Goal: Contribute content: Contribute content

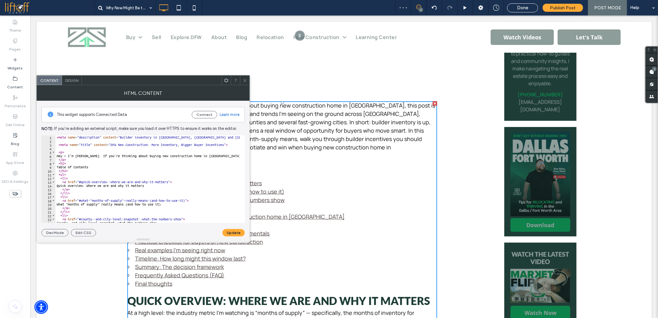
click at [125, 165] on div "< meta name = "description" content = "Builder inventory in Collin, Rockwall an…" at bounding box center [633, 180] width 1157 height 90
type textarea "**********"
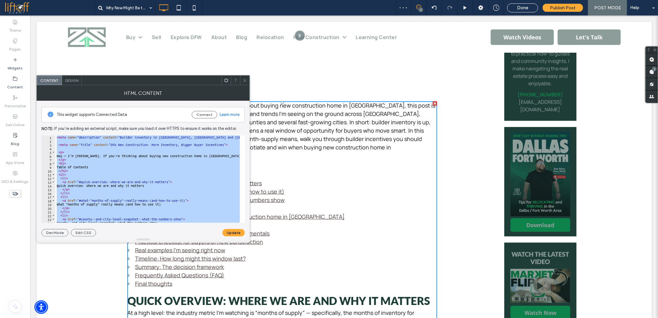
paste textarea "Cursor at row 383"
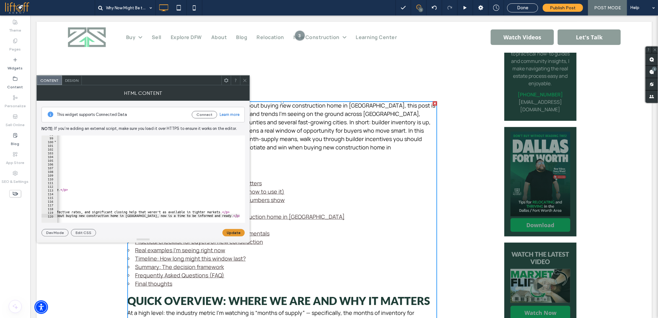
click at [240, 233] on button "Update" at bounding box center [233, 232] width 22 height 7
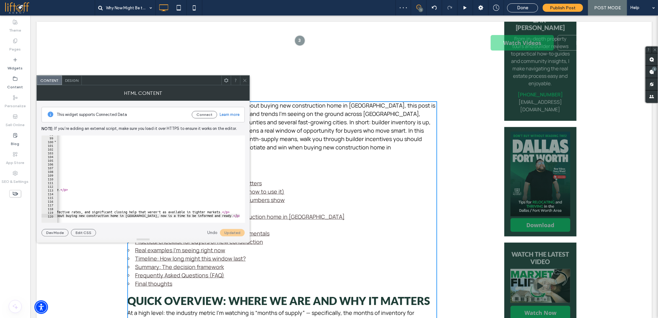
click at [243, 79] on icon at bounding box center [245, 80] width 5 height 5
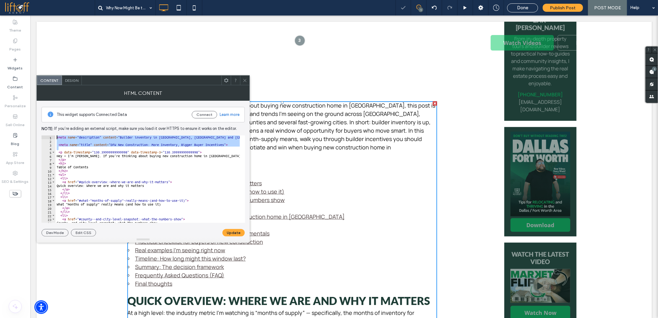
drag, startPoint x: 67, startPoint y: 149, endPoint x: 53, endPoint y: 107, distance: 43.5
click at [55, 119] on div "This widget supports Connected Data Connect Learn more Note: If you’re adding a…" at bounding box center [143, 169] width 203 height 136
type textarea "**********"
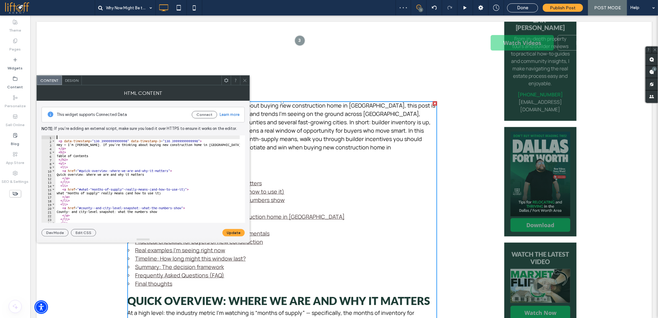
type textarea "**********"
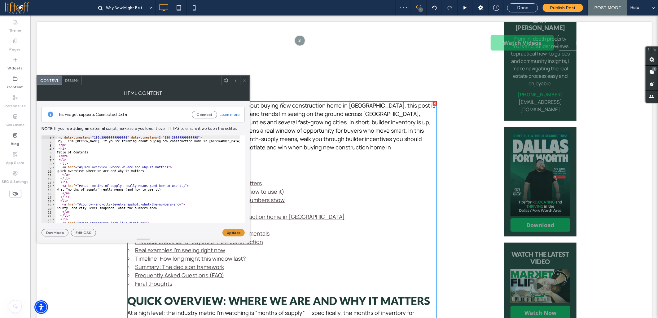
click at [236, 233] on button "Update" at bounding box center [233, 232] width 22 height 7
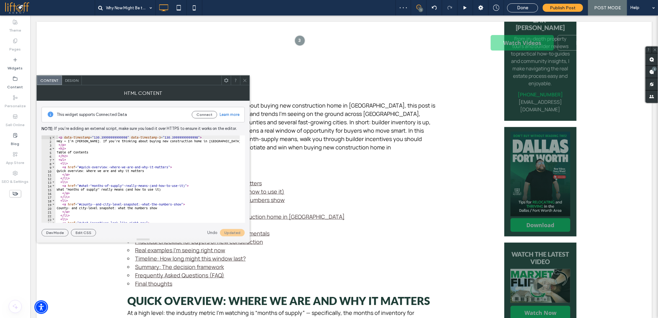
click at [327, 237] on li "Practical checklist for buyers of new construction" at bounding box center [282, 241] width 310 height 8
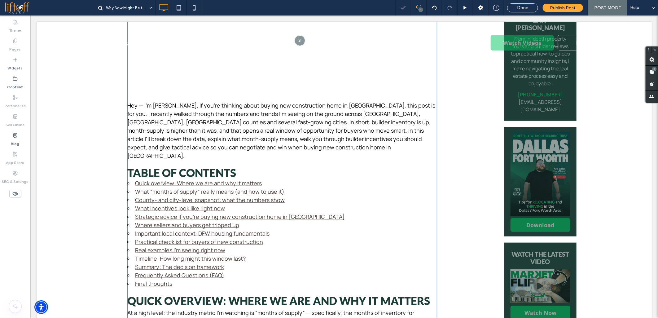
click at [149, 204] on link "What incentives look like right now" at bounding box center [180, 207] width 90 height 7
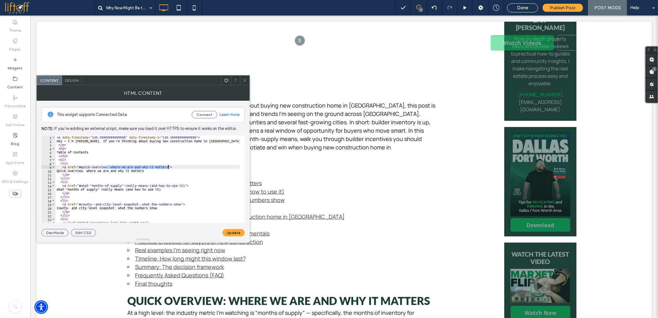
drag, startPoint x: 107, startPoint y: 166, endPoint x: 169, endPoint y: 167, distance: 61.0
click at [169, 167] on div "< p data-timestamp = "130.39999999999998" data-timestamp-3 = "130.3999999999999…" at bounding box center [633, 180] width 1157 height 90
drag, startPoint x: 63, startPoint y: 172, endPoint x: 153, endPoint y: 171, distance: 89.2
click at [153, 171] on div "< p data-timestamp = "130.39999999999998" data-timestamp-3 = "130.3999999999999…" at bounding box center [633, 180] width 1157 height 90
paste textarea "Cursor at row 10"
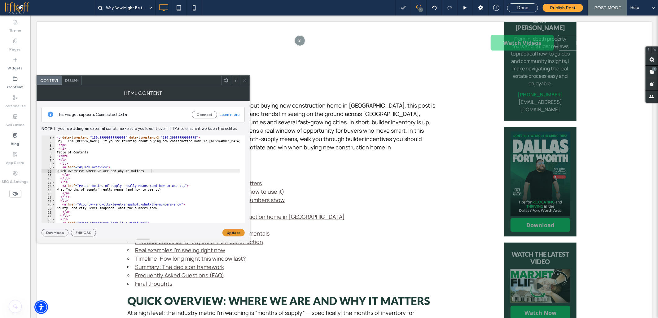
click at [227, 229] on button "Update" at bounding box center [233, 232] width 22 height 7
drag, startPoint x: 87, startPoint y: 186, endPoint x: 184, endPoint y: 184, distance: 97.0
click at [184, 184] on div "< p data-timestamp = "130.39999999999998" data-timestamp-3 = "130.3999999999999…" at bounding box center [633, 180] width 1157 height 90
click at [169, 189] on div "< p data-timestamp = "130.39999999999998" data-timestamp-3 = "130.3999999999999…" at bounding box center [633, 180] width 1157 height 90
paste textarea "Cursor at row 15"
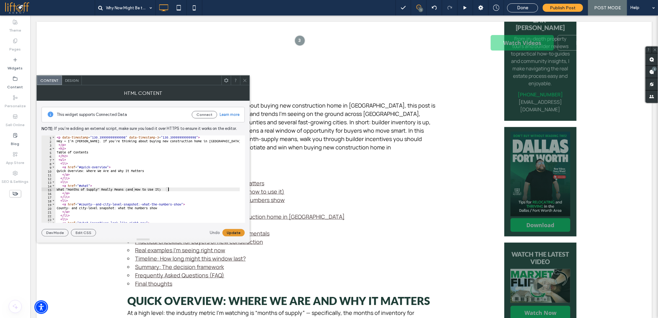
click at [231, 233] on button "Update" at bounding box center [233, 232] width 22 height 7
click at [106, 181] on div "< p data-timestamp = "130.39999999999998" data-timestamp-3 = "130.3999999999999…" at bounding box center [633, 180] width 1157 height 90
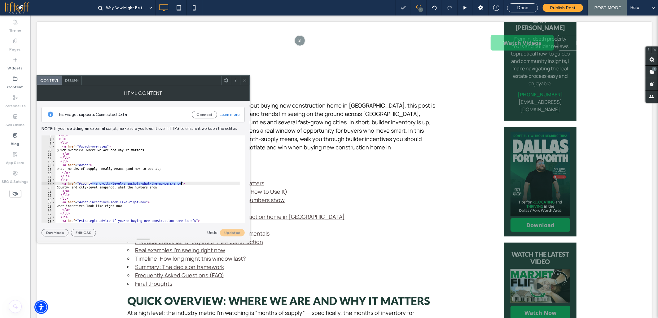
drag, startPoint x: 92, startPoint y: 184, endPoint x: 181, endPoint y: 182, distance: 88.3
click at [181, 182] on div "</ h2 > < ul > < li > < a href = "#quick-overview" > Quick Overview: Where We A…" at bounding box center [633, 178] width 1157 height 90
paste textarea "Cursor at row 20"
click at [231, 230] on button "Update" at bounding box center [233, 232] width 22 height 7
click at [64, 204] on div "</ h2 > < ul > < li > < a href = "#quick-overview" > Quick Overview: Where We A…" at bounding box center [633, 178] width 1157 height 90
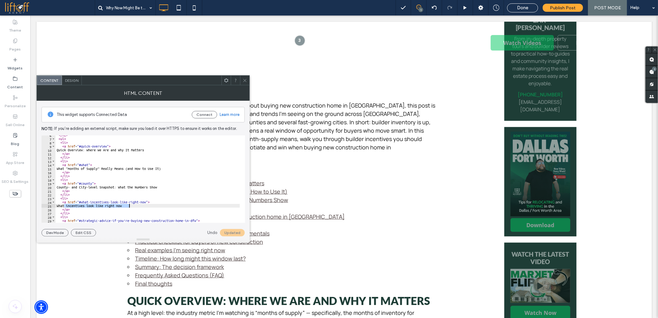
paste textarea "Cursor at row 25"
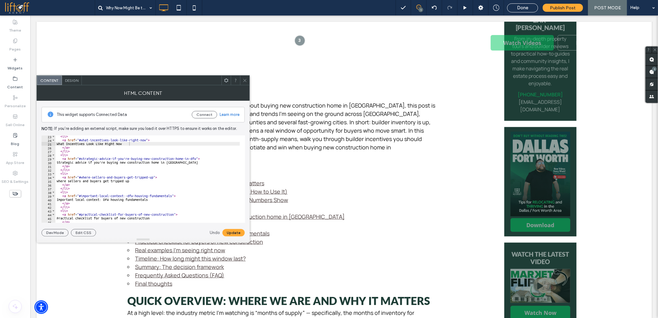
scroll to position [103, 0]
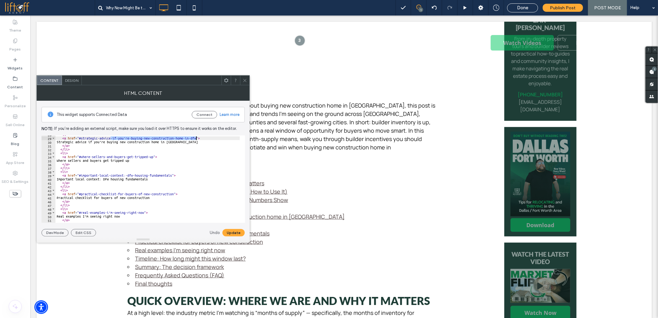
drag, startPoint x: 110, startPoint y: 139, endPoint x: 195, endPoint y: 137, distance: 85.2
click at [195, 137] on div "< li > < a href = "#strategic-advice-if-you’re-buying-new-construction-home-in-…" at bounding box center [633, 178] width 1157 height 90
click at [190, 142] on div "< li > < a href = "#strategic-advice" > Strategic advice if you’re buying new c…" at bounding box center [633, 178] width 1157 height 90
paste textarea "Cursor at row 30"
click at [229, 231] on button "Update" at bounding box center [233, 232] width 22 height 7
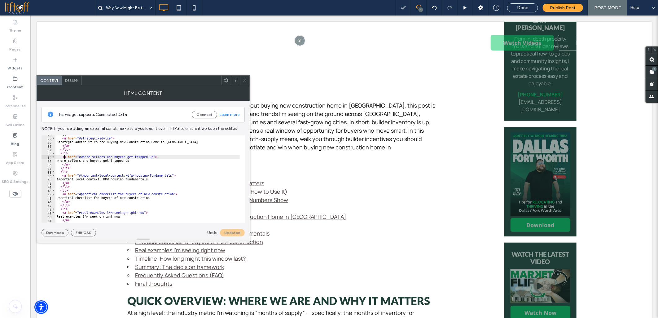
click at [64, 159] on div "< li > < a href = "#strategic-advice" > Strategic Advice if You’re Buying New C…" at bounding box center [633, 178] width 1157 height 90
paste textarea "Cursor at row 35"
drag, startPoint x: 123, startPoint y: 176, endPoint x: 172, endPoint y: 174, distance: 48.7
click at [172, 174] on div "< li > < a href = "#strategic-advice" > Strategic Advice if You’re Buying New C…" at bounding box center [633, 178] width 1157 height 90
click at [168, 180] on div "< li > < a href = "#strategic-advice" > Strategic Advice if You’re Buying New C…" at bounding box center [633, 178] width 1157 height 90
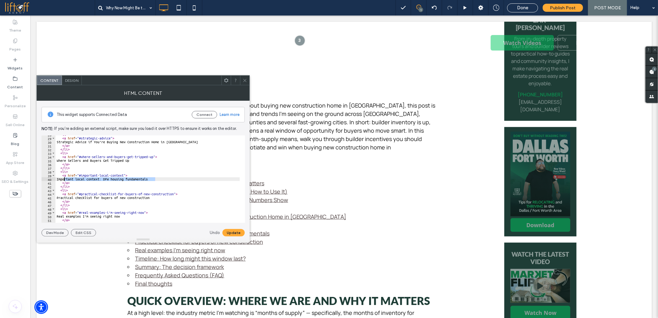
paste textarea "Cursor at row 40"
click at [228, 230] on button "Update" at bounding box center [233, 232] width 22 height 7
click at [65, 197] on div "< li > < a href = "#strategic-advice" > Strategic Advice if You’re Buying New C…" at bounding box center [633, 178] width 1157 height 90
paste textarea "Cursor at row 45"
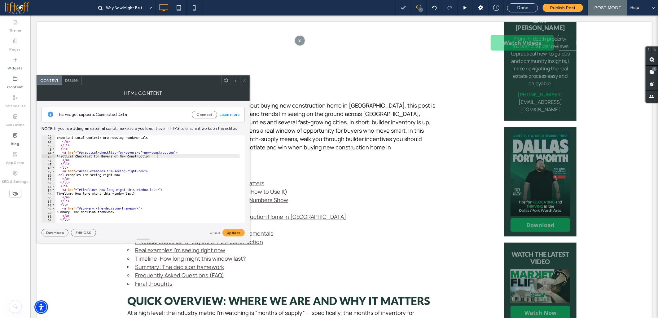
scroll to position [165, 0]
drag, startPoint x: 105, startPoint y: 151, endPoint x: 144, endPoint y: 150, distance: 39.0
click at [144, 150] on div "Practical Checklist for Buyers of New Construction </ a > </ li > < li > < a hr…" at bounding box center [633, 179] width 1157 height 90
paste textarea "Cursor at row 50"
click at [64, 173] on div "Practical Checklist for Buyers of New Construction </ a > </ li > < li > < a hr…" at bounding box center [633, 179] width 1157 height 90
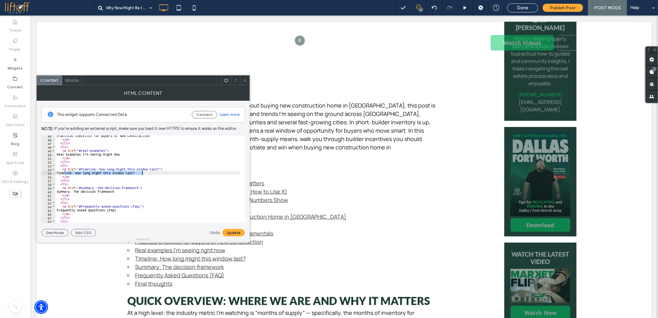
paste textarea "Cursor at row 55"
click at [87, 170] on div "Practical Checklist for Buyers of New Construction </ a > </ li > < li > < a hr…" at bounding box center [633, 179] width 1157 height 90
click at [96, 169] on div "Practical Checklist for Buyers of New Construction </ a > </ li > < li > < a hr…" at bounding box center [147, 178] width 184 height 87
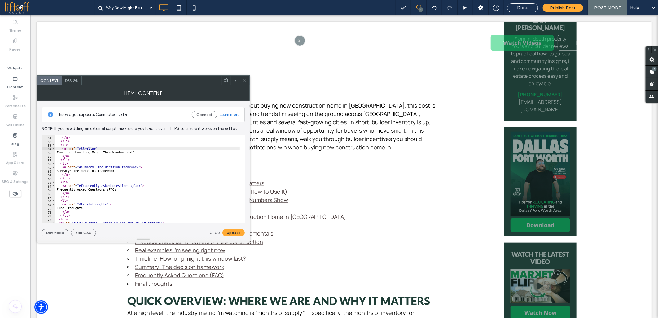
scroll to position [186, 0]
drag, startPoint x: 94, startPoint y: 167, endPoint x: 138, endPoint y: 167, distance: 43.7
click at [138, 167] on div "</ a > </ li > < li > < a href = "#timeline" > Timeline: How Long Might This Wi…" at bounding box center [633, 180] width 1157 height 90
paste textarea "Cursor at row 60"
drag, startPoint x: 129, startPoint y: 186, endPoint x: 139, endPoint y: 186, distance: 10.8
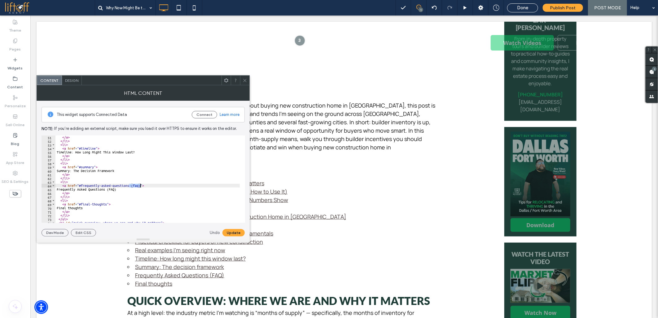
click at [139, 186] on div "</ a > </ li > < li > < a href = "#timeline" > Timeline: How Long Might This Wi…" at bounding box center [633, 180] width 1157 height 90
paste textarea "**********"
click at [64, 209] on div "</ a > </ li > < li > < a href = "#timeline" > Timeline: How Long Might This Wi…" at bounding box center [633, 180] width 1157 height 90
drag, startPoint x: 75, startPoint y: 209, endPoint x: 165, endPoint y: 218, distance: 90.3
click at [76, 209] on div "</ a > </ li > < li > < a href = "#timeline" > Timeline: How Long Might This Wi…" at bounding box center [633, 180] width 1157 height 90
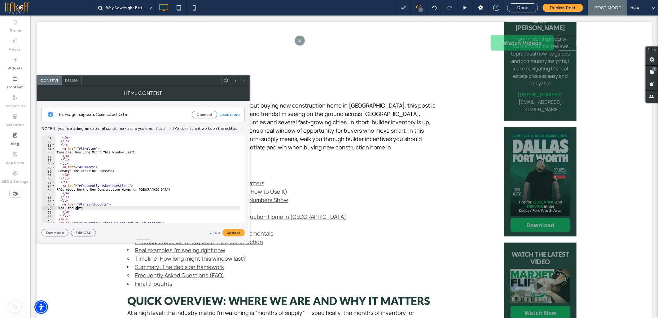
scroll to position [0, 2]
click at [228, 230] on button "Update" at bounding box center [233, 232] width 22 height 7
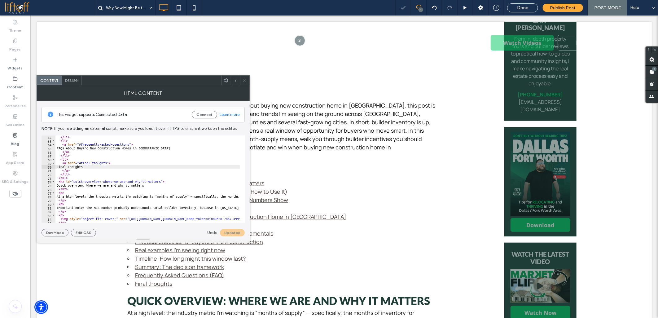
scroll to position [227, 0]
drag, startPoint x: 98, startPoint y: 182, endPoint x: 160, endPoint y: 182, distance: 61.6
click at [160, 182] on div "</ li > < li > < a href = "#frequently-asked-questions" > FAQs About Buying New…" at bounding box center [633, 180] width 1157 height 90
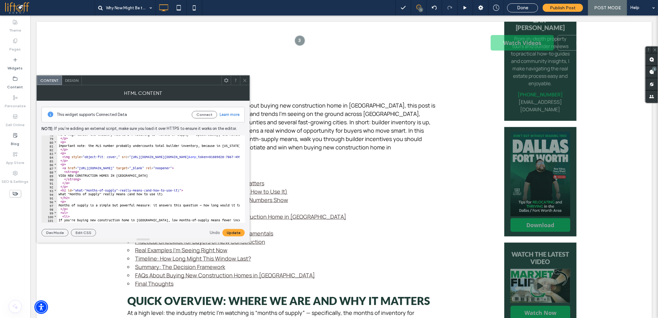
scroll to position [310, 0]
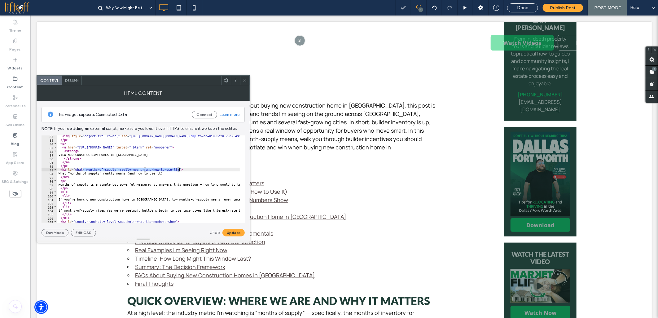
drag, startPoint x: 82, startPoint y: 169, endPoint x: 180, endPoint y: 168, distance: 97.6
click at [180, 168] on div "< img style = "object-fit: cover;" src = "https://firebasestorage.googleapis.co…" at bounding box center [635, 179] width 1157 height 90
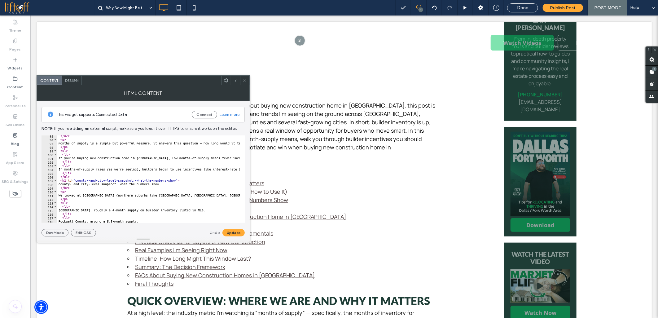
scroll to position [372, 0]
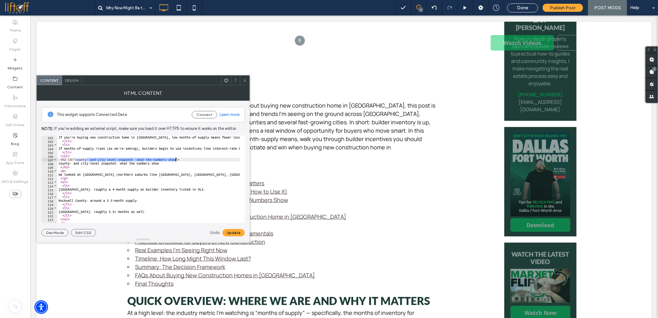
drag, startPoint x: 86, startPoint y: 160, endPoint x: 176, endPoint y: 159, distance: 89.5
click at [176, 159] on div "If you’re buying new construction home in DFW, low months-of-supply means fewer…" at bounding box center [635, 180] width 1157 height 90
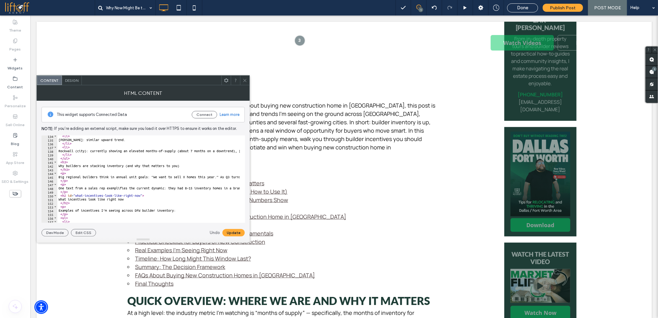
scroll to position [516, 0]
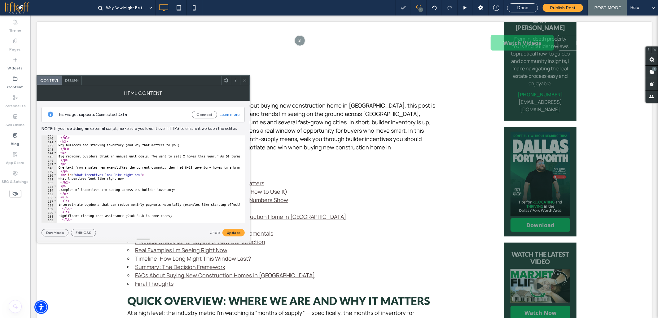
click at [94, 177] on div "</ li > </ ul > < h3 > Why builders are stacking inventory (and why that matter…" at bounding box center [635, 177] width 1157 height 90
click at [117, 177] on div "</ li > </ ul > < h3 > Why builders are stacking inventory (and why that matter…" at bounding box center [635, 177] width 1157 height 90
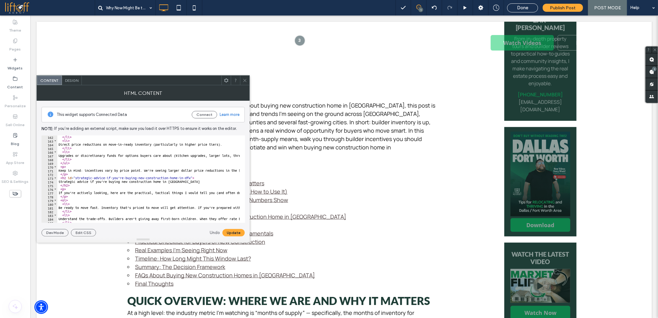
scroll to position [619, 0]
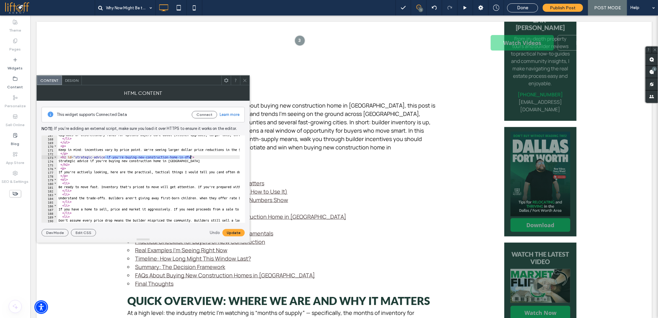
drag, startPoint x: 106, startPoint y: 157, endPoint x: 191, endPoint y: 157, distance: 85.2
click at [191, 157] on div "Upgrades or discretionary funds for options buyers care about (kitchen upgrades…" at bounding box center [635, 178] width 1157 height 90
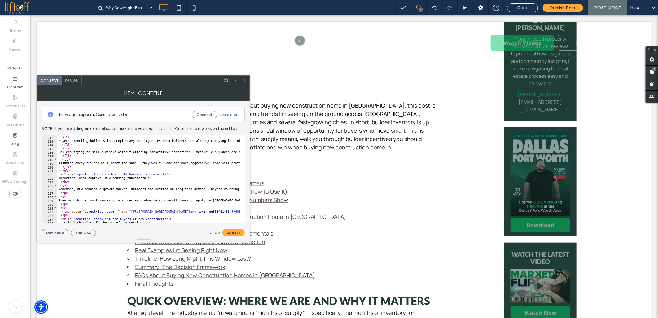
scroll to position [785, 0]
drag, startPoint x: 117, startPoint y: 174, endPoint x: 166, endPoint y: 174, distance: 48.9
click at [166, 174] on div "< li > Buyers expecting builders to accept heavy contingencies when builders ar…" at bounding box center [635, 180] width 1157 height 90
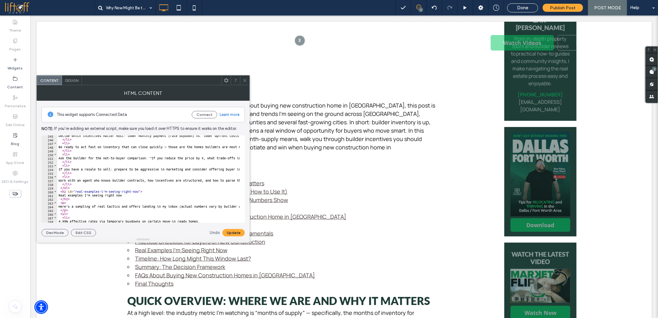
scroll to position [929, 0]
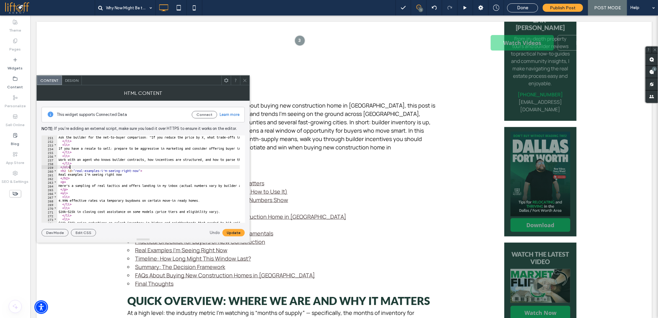
click at [100, 169] on div "Ask the builder for the net-to-buyer comparison: “If you reduce the price by X,…" at bounding box center [635, 180] width 1157 height 90
drag, startPoint x: 100, startPoint y: 170, endPoint x: 138, endPoint y: 171, distance: 37.8
click at [138, 171] on div "Ask the builder for the net-to-buyer comparison: “If you reduce the price by X,…" at bounding box center [635, 180] width 1157 height 90
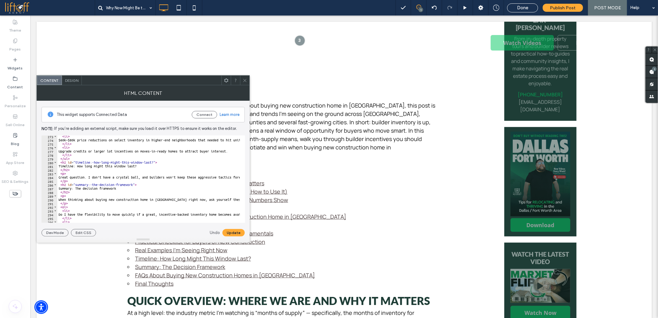
scroll to position [1012, 0]
drag, startPoint x: 91, startPoint y: 164, endPoint x: 154, endPoint y: 164, distance: 63.2
click at [154, 164] on div "< li > $60k–$80k price reductions on select inventory in higher-end neighborhoo…" at bounding box center [635, 179] width 1157 height 90
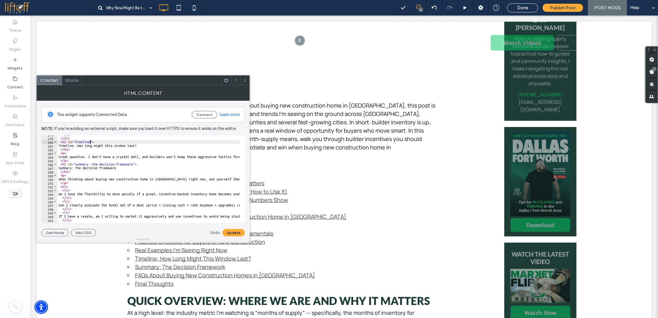
click at [119, 169] on div "</ li > </ ul > < h2 id = "timeline" > Timeline: How long might this window las…" at bounding box center [635, 178] width 1157 height 90
click at [95, 165] on div "</ li > </ ul > < h2 id = "timeline" > Timeline: How long might this window las…" at bounding box center [635, 178] width 1157 height 90
drag, startPoint x: 89, startPoint y: 165, endPoint x: 132, endPoint y: 164, distance: 43.7
click at [132, 164] on div "</ li > </ ul > < h2 id = "timeline" > Timeline: How long might this window las…" at bounding box center [635, 178] width 1157 height 90
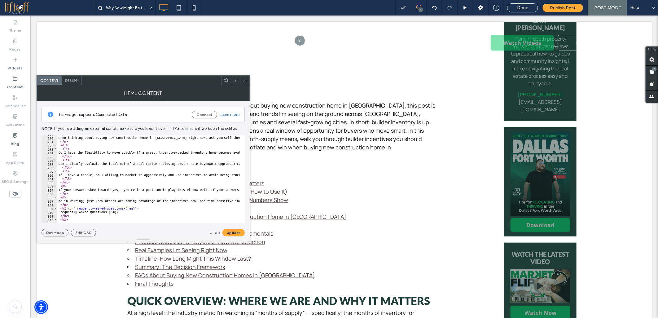
scroll to position [1094, 0]
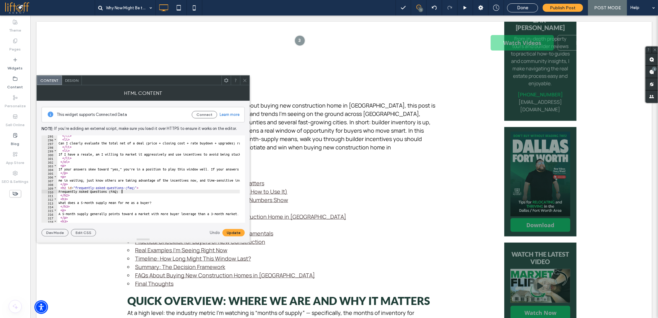
click at [123, 193] on div "</ li > < li > Can I clearly evaluate the total net of a deal (price + closing …" at bounding box center [635, 179] width 1157 height 90
paste textarea "**********"
type textarea "**********"
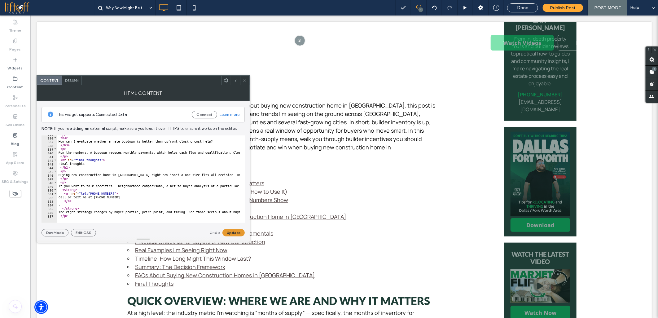
click at [230, 230] on button "Update" at bounding box center [233, 232] width 22 height 7
click at [245, 83] on span at bounding box center [245, 80] width 5 height 9
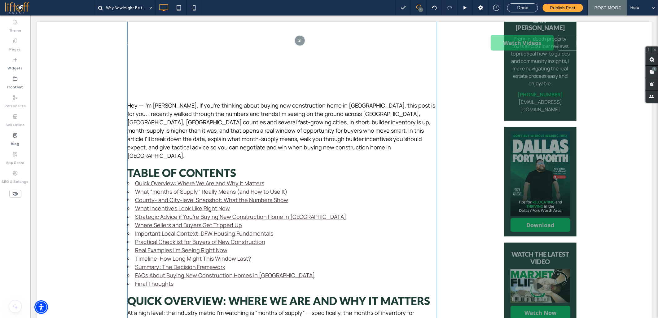
click at [169, 279] on link "Final Thoughts" at bounding box center [154, 282] width 38 height 7
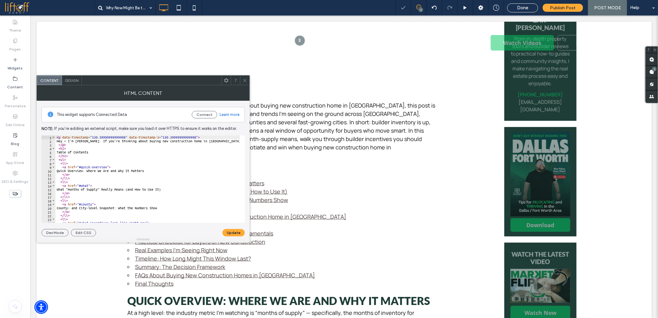
click at [246, 84] on span at bounding box center [245, 80] width 5 height 9
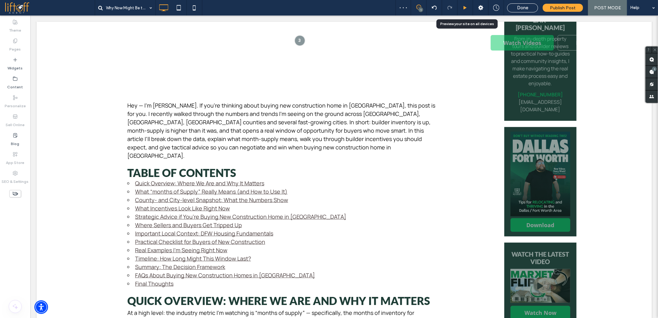
click at [464, 6] on icon at bounding box center [465, 8] width 5 height 5
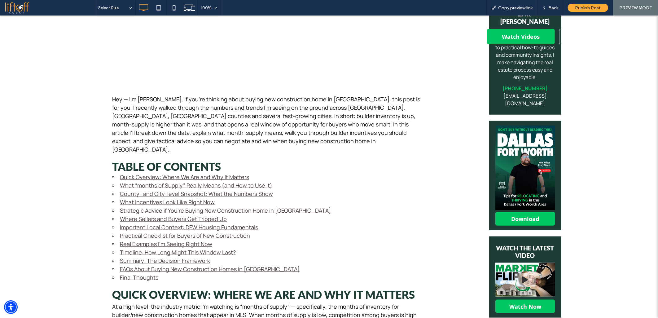
click at [137, 273] on link "Final Thoughts" at bounding box center [139, 276] width 38 height 7
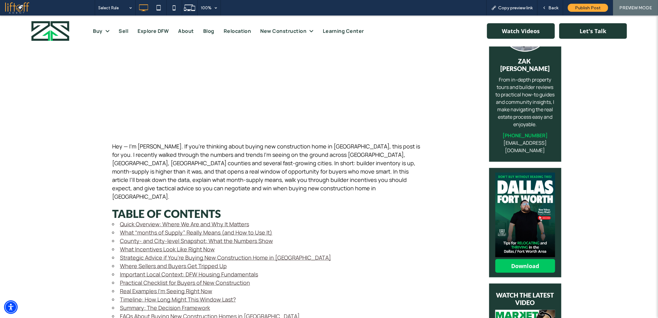
scroll to position [241, 0]
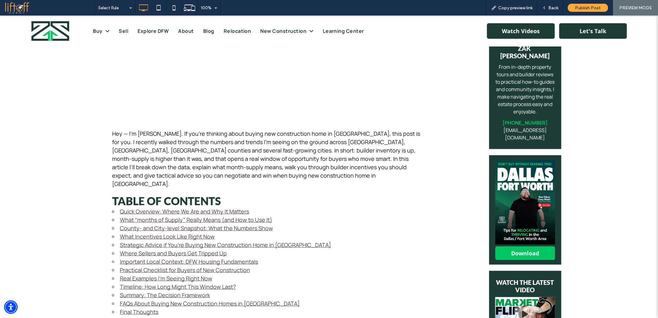
click at [135, 299] on link "FAQs About Buying New Construction Homes in DFW" at bounding box center [210, 302] width 180 height 7
click at [122, 299] on link "FAQs About Buying New Construction Homes in DFW" at bounding box center [210, 302] width 180 height 7
click at [177, 299] on link "FAQs About Buying New Construction Homes in DFW" at bounding box center [210, 302] width 180 height 7
click at [550, 6] on span "Back" at bounding box center [553, 7] width 10 height 5
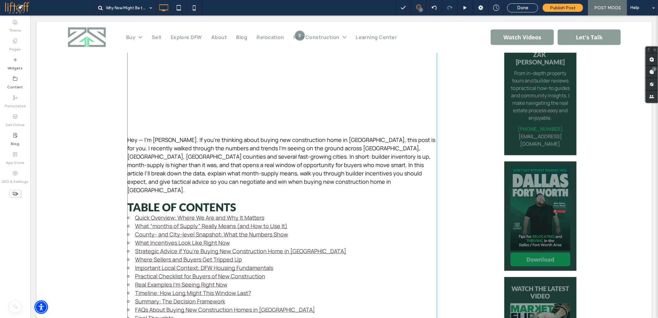
click at [200, 141] on p "Hey — I'm Zak Schmidt. If you're thinking about buying new construction home in…" at bounding box center [282, 164] width 310 height 59
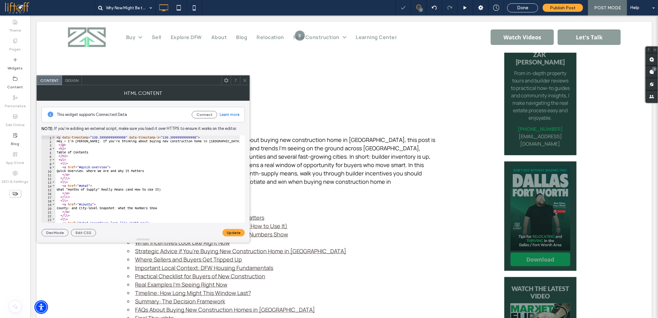
type textarea "**********"
click at [156, 169] on div "< p data-timestamp = "130.39999999999998" data-timestamp-3 = "130.3999999999999…" at bounding box center [633, 180] width 1157 height 90
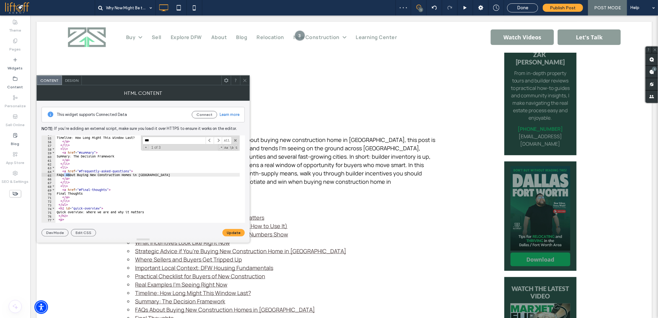
scroll to position [1107, 0]
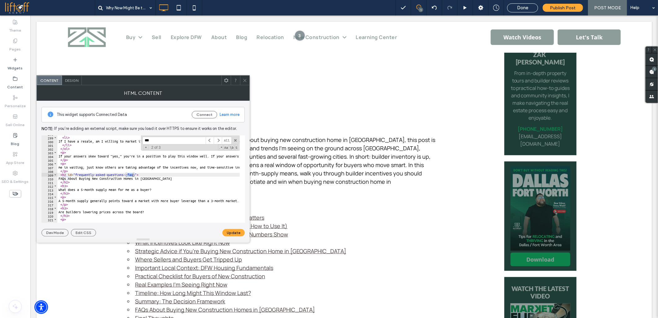
type input "***"
drag, startPoint x: 123, startPoint y: 173, endPoint x: 135, endPoint y: 175, distance: 11.5
click at [135, 175] on div "</ li > < li > If I have a resale, am I willing to market it aggressively and u…" at bounding box center [635, 177] width 1157 height 90
type textarea "**********"
click at [237, 237] on div at bounding box center [143, 239] width 213 height 6
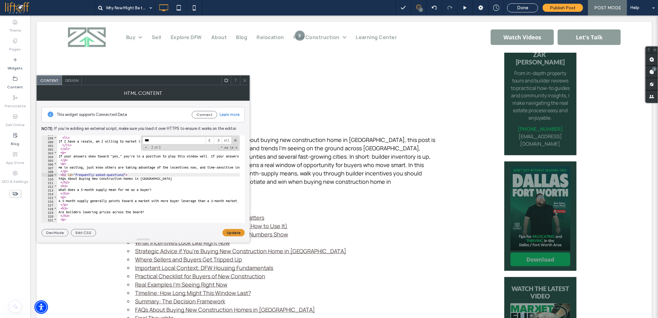
click at [239, 234] on button "Update" at bounding box center [233, 232] width 22 height 7
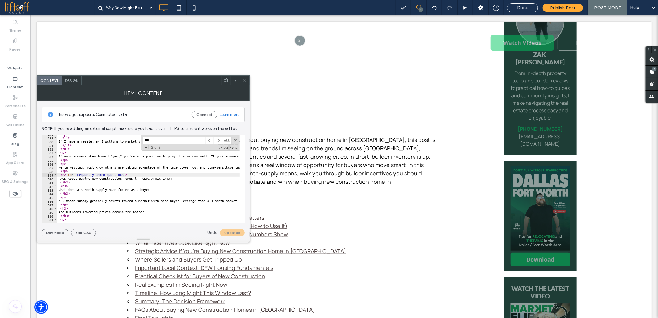
click at [246, 81] on icon at bounding box center [245, 80] width 5 height 5
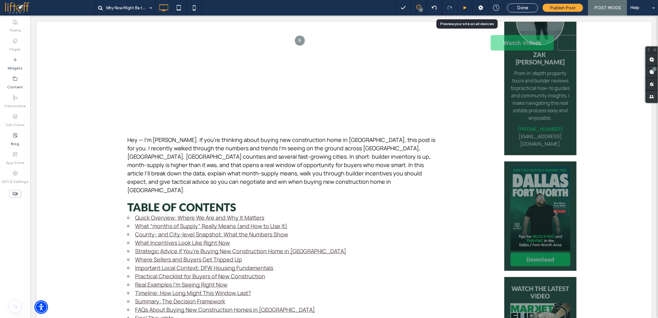
click at [467, 6] on icon at bounding box center [465, 8] width 5 height 5
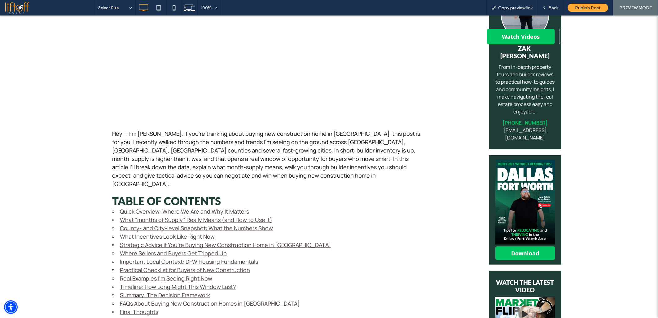
click at [126, 299] on link "FAQs About Buying New Construction Homes in DFW" at bounding box center [210, 302] width 180 height 7
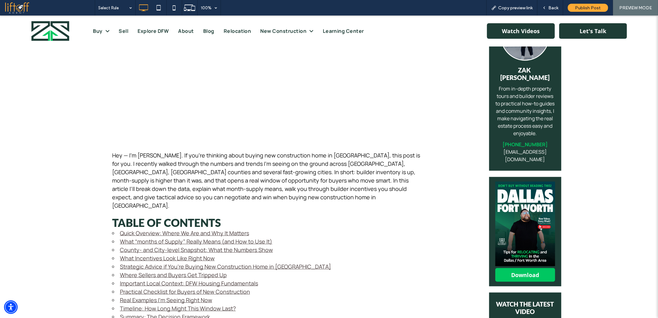
scroll to position [241, 0]
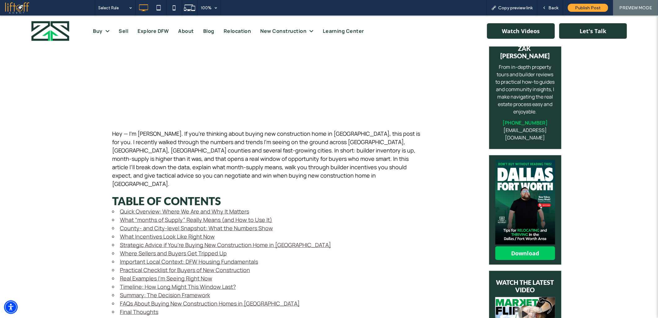
click at [133, 291] on link "Summary: The Decision Framework" at bounding box center [165, 294] width 90 height 7
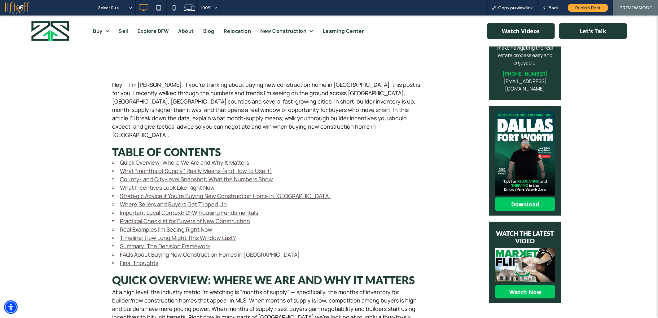
scroll to position [310, 0]
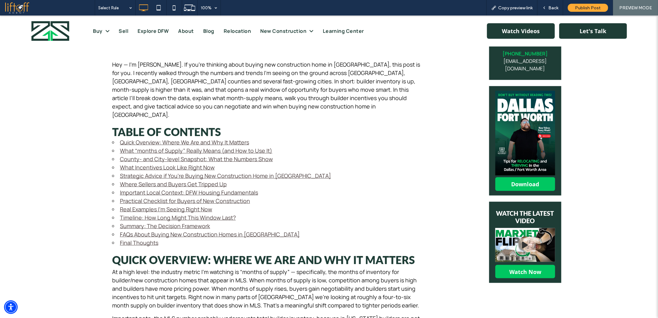
click at [133, 213] on link "Timeline: How Long Might This Window Last?" at bounding box center [178, 216] width 116 height 7
click at [131, 205] on link "Real Examples I’m Seeing Right Now" at bounding box center [166, 208] width 92 height 7
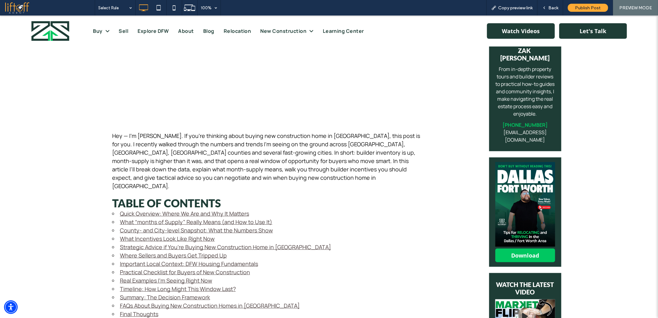
scroll to position [241, 0]
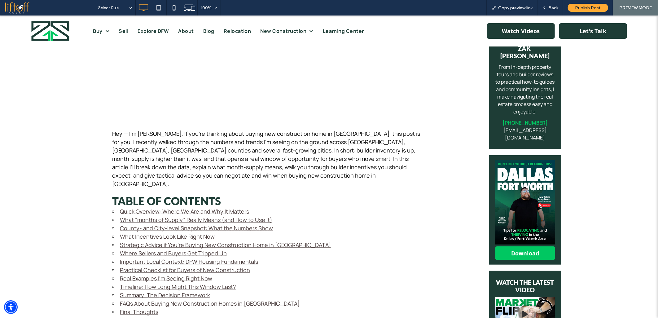
click at [145, 282] on link "Timeline: How Long Might This Window Last?" at bounding box center [178, 285] width 116 height 7
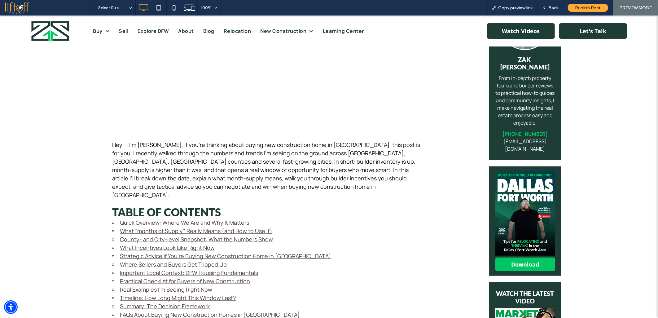
scroll to position [344, 0]
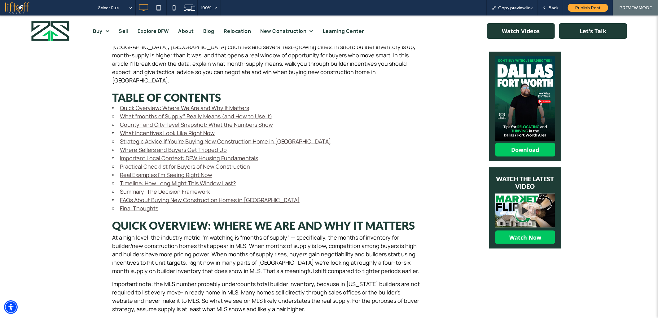
click at [126, 171] on link "Real Examples I’m Seeing Right Now" at bounding box center [166, 174] width 92 height 7
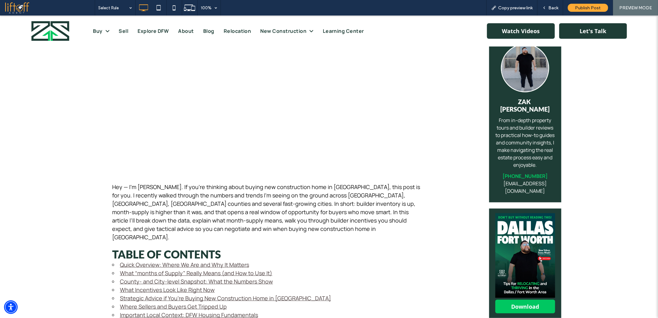
scroll to position [241, 0]
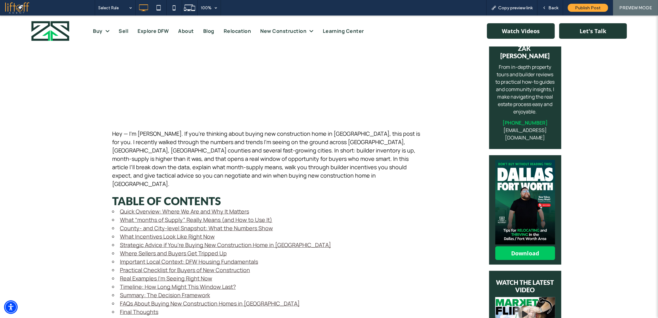
click at [126, 266] on link "Practical Checklist for Buyers of New Construction" at bounding box center [185, 269] width 130 height 7
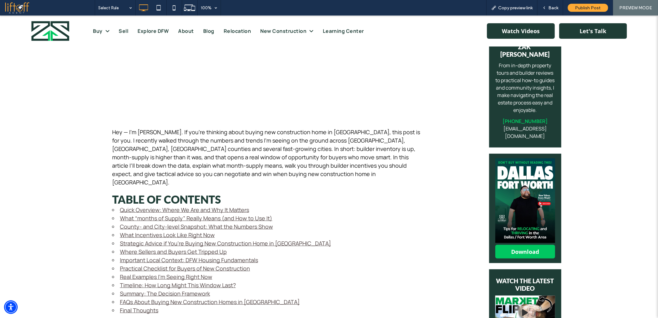
scroll to position [310, 0]
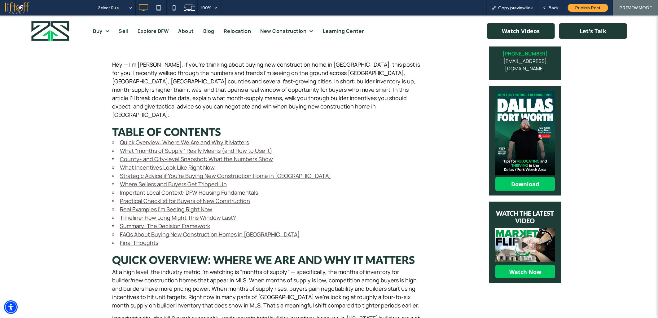
click at [137, 188] on link "Important Local Context: DFW Housing Fundamentals" at bounding box center [189, 191] width 138 height 7
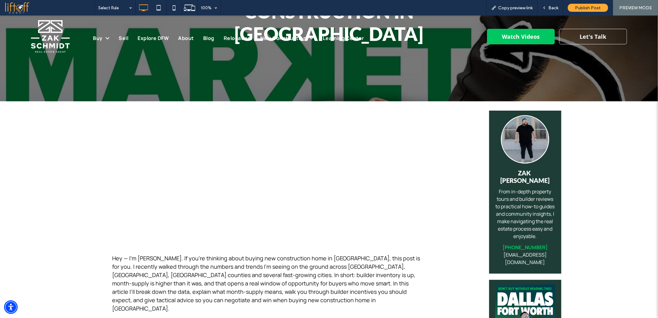
scroll to position [206, 0]
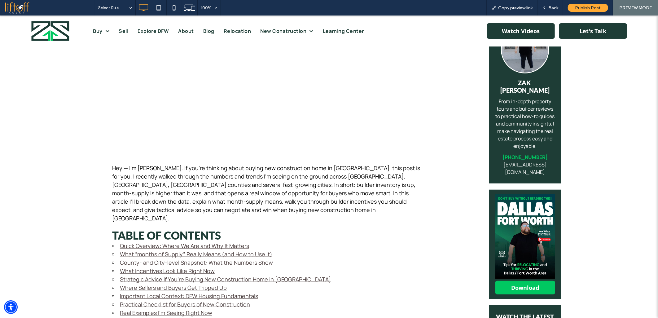
click at [134, 283] on link "Where Sellers and Buyers Get Tripped Up" at bounding box center [173, 286] width 107 height 7
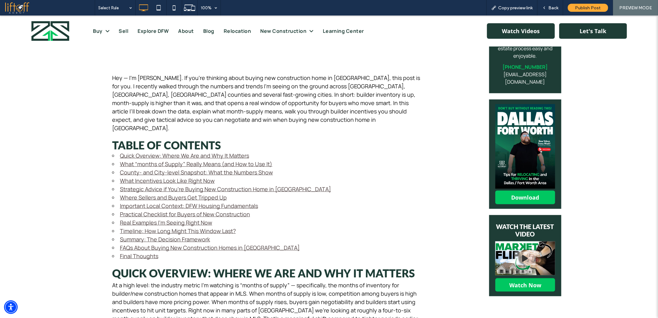
scroll to position [310, 0]
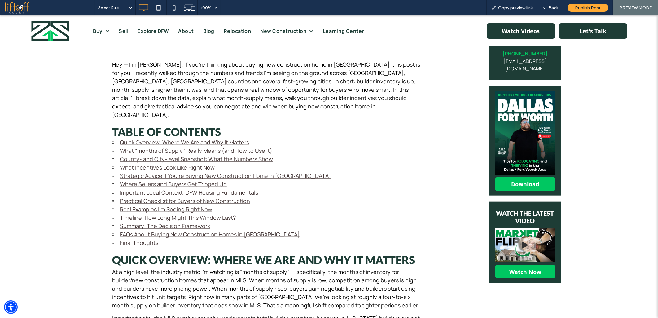
click at [152, 188] on link "Important Local Context: DFW Housing Fundamentals" at bounding box center [189, 191] width 138 height 7
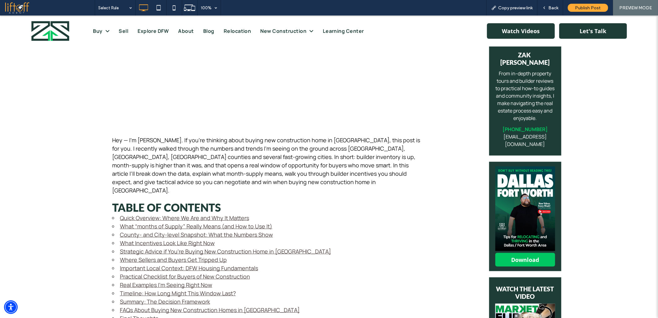
scroll to position [241, 0]
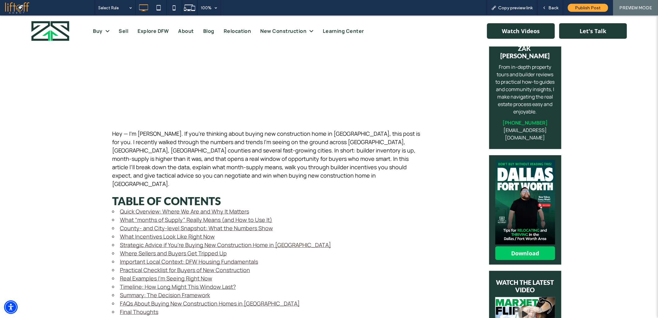
click at [131, 249] on link "Where Sellers and Buyers Get Tripped Up" at bounding box center [173, 252] width 107 height 7
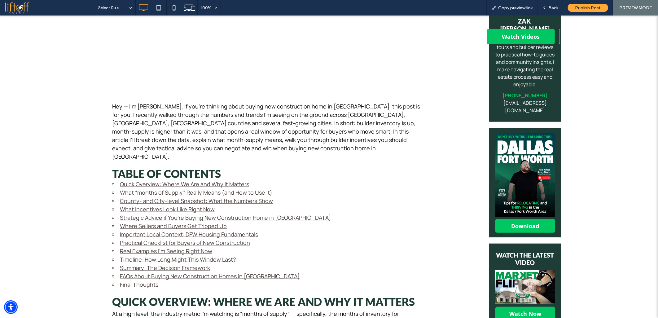
scroll to position [310, 0]
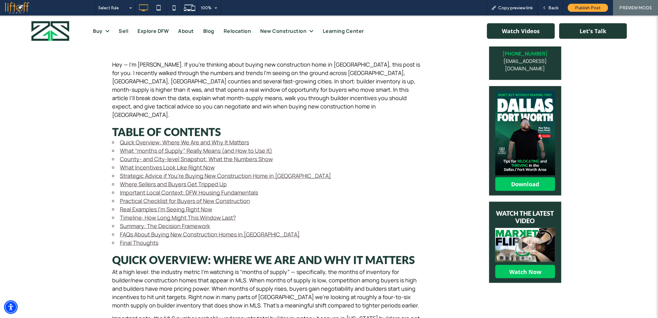
click at [125, 172] on link "Strategic Advice if You’re Buying New Construction Home in DFW" at bounding box center [225, 175] width 211 height 7
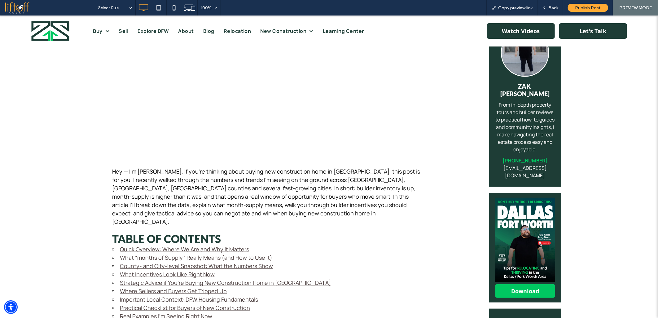
scroll to position [275, 0]
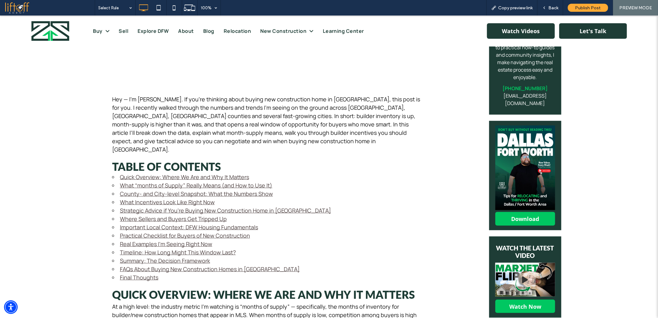
click at [129, 198] on link "What Incentives Look Like Right Now" at bounding box center [167, 201] width 95 height 7
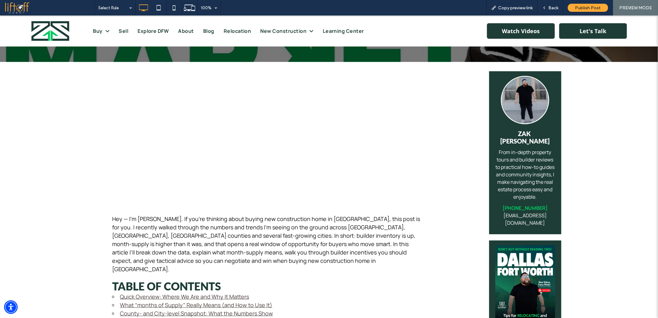
scroll to position [241, 0]
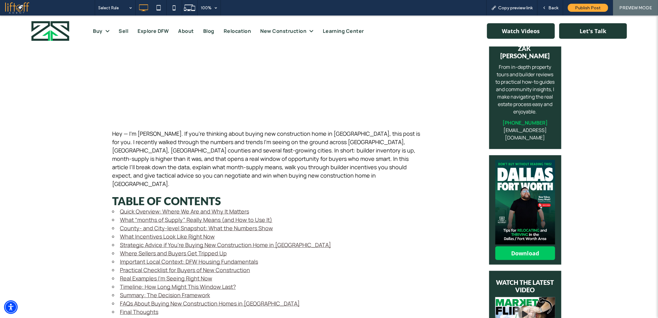
click at [131, 224] on link "County- and City-level Snapshot: What the Numbers Show" at bounding box center [196, 227] width 153 height 7
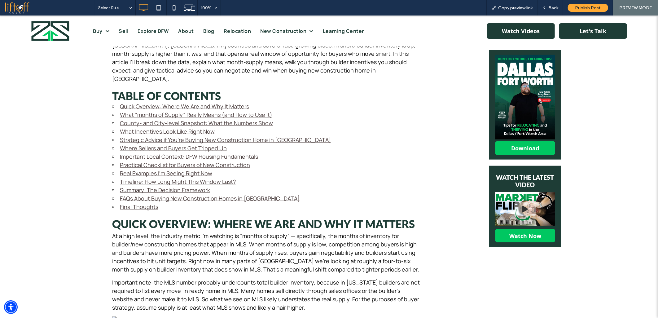
scroll to position [0, 0]
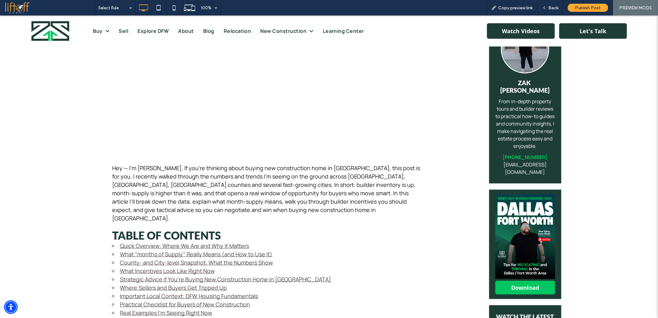
click at [124, 250] on link "What “months of Supply” Really Means (and How to Use It)" at bounding box center [196, 253] width 152 height 7
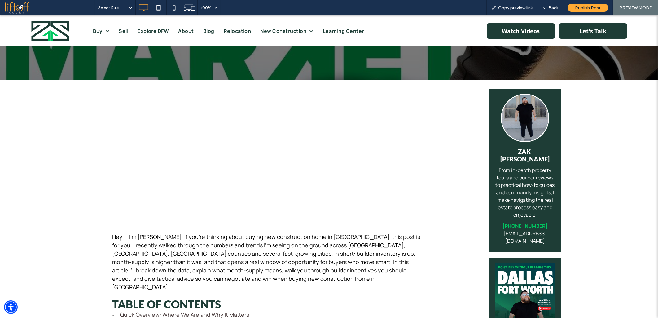
click at [142, 310] on link "Quick Overview: Where We Are and Why It Matters" at bounding box center [184, 313] width 129 height 7
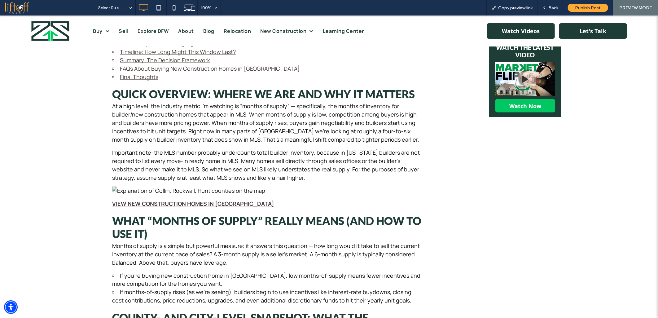
scroll to position [486, 0]
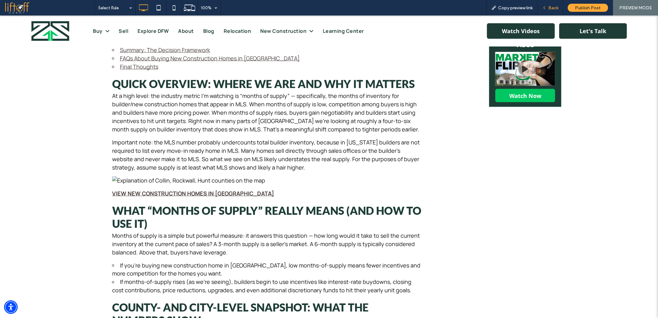
click at [556, 8] on span "Back" at bounding box center [553, 7] width 10 height 5
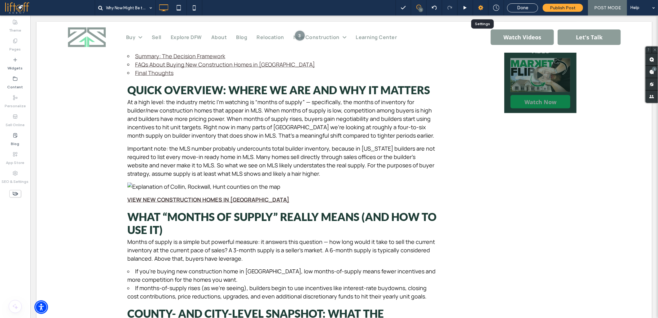
click at [475, 10] on div at bounding box center [480, 8] width 15 height 6
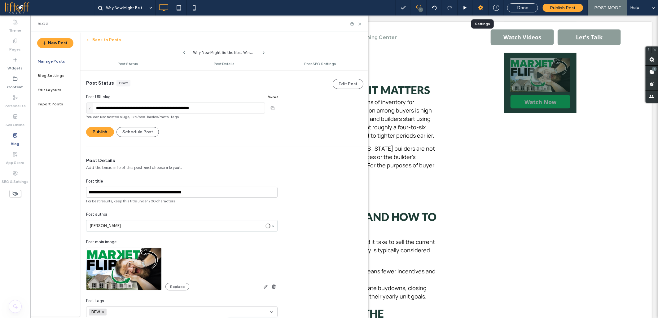
scroll to position [0, 0]
click at [233, 105] on input "**********" at bounding box center [175, 107] width 179 height 11
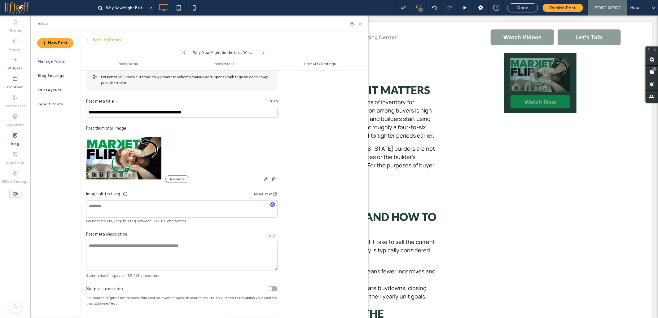
scroll to position [297, 0]
click at [273, 205] on use "button" at bounding box center [272, 204] width 3 height 3
click at [134, 254] on textarea at bounding box center [181, 255] width 191 height 31
type textarea "**********"
paste textarea "**********"
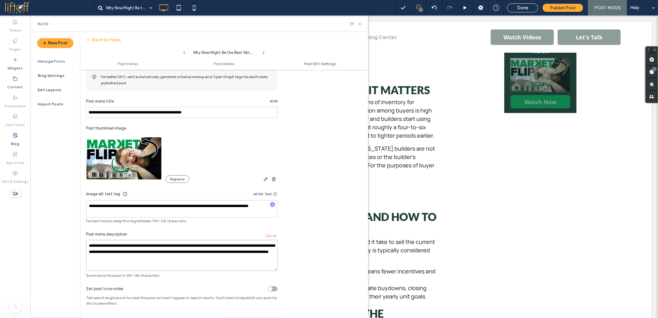
type textarea "**********"
click at [119, 113] on input "**********" at bounding box center [181, 112] width 191 height 11
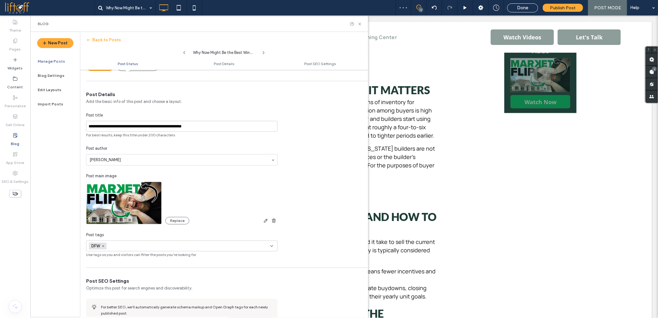
scroll to position [0, 0]
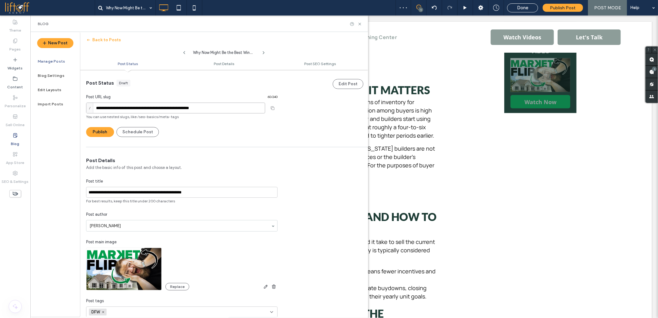
click at [98, 107] on input "**********" at bounding box center [175, 108] width 179 height 11
paste input "**********"
type input "**********"
click at [220, 131] on div "Publish Schedule Post" at bounding box center [181, 132] width 191 height 10
click at [287, 159] on div at bounding box center [329, 159] width 658 height 318
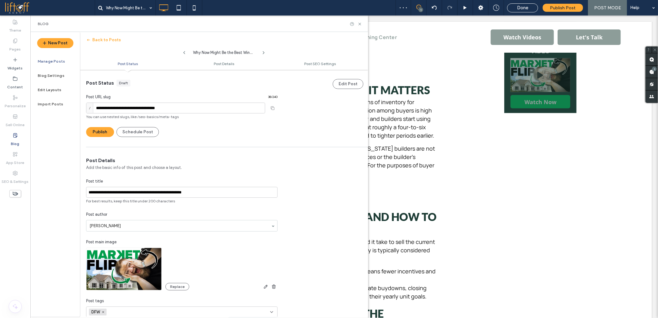
click at [298, 148] on div at bounding box center [329, 159] width 658 height 318
drag, startPoint x: 307, startPoint y: 179, endPoint x: 308, endPoint y: 185, distance: 6.2
click at [307, 183] on div at bounding box center [329, 159] width 658 height 318
drag, startPoint x: 308, startPoint y: 188, endPoint x: 309, endPoint y: 196, distance: 8.2
click at [308, 194] on div at bounding box center [329, 159] width 658 height 318
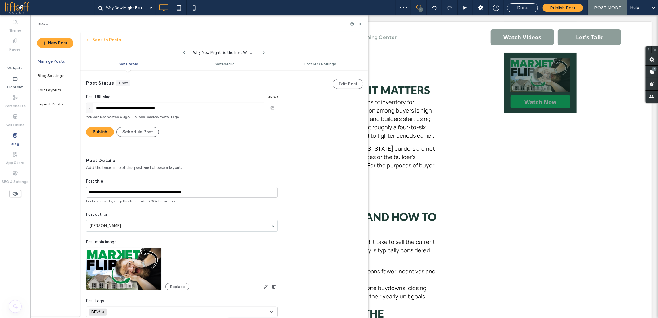
drag, startPoint x: 309, startPoint y: 205, endPoint x: 309, endPoint y: 212, distance: 6.2
click at [309, 211] on div at bounding box center [329, 159] width 658 height 318
click at [308, 218] on div at bounding box center [329, 159] width 658 height 318
click at [307, 202] on div at bounding box center [329, 159] width 658 height 318
drag, startPoint x: 306, startPoint y: 193, endPoint x: 306, endPoint y: 186, distance: 7.1
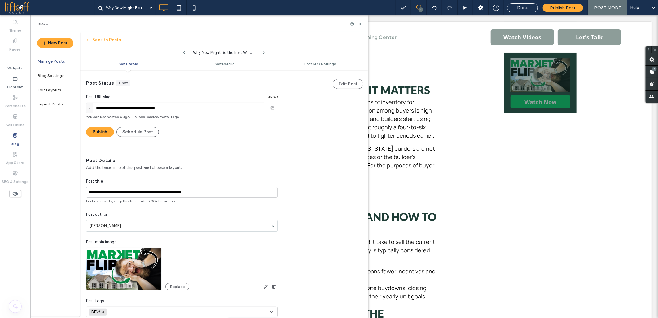
click at [306, 192] on div at bounding box center [329, 159] width 658 height 318
click at [305, 182] on div at bounding box center [329, 159] width 658 height 318
click at [304, 182] on div at bounding box center [329, 159] width 658 height 318
click at [301, 182] on div at bounding box center [329, 159] width 658 height 318
drag, startPoint x: 298, startPoint y: 184, endPoint x: 292, endPoint y: 204, distance: 20.9
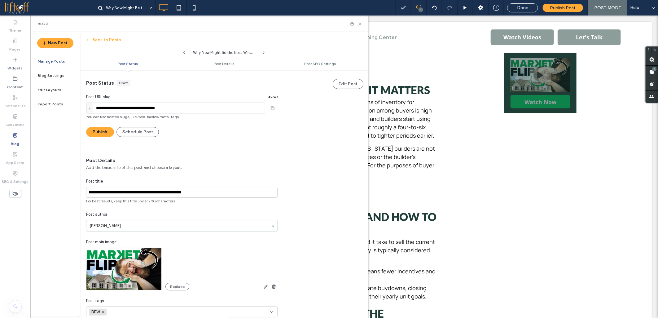
click at [296, 190] on div at bounding box center [329, 159] width 658 height 318
click at [292, 204] on div at bounding box center [329, 159] width 658 height 318
click at [292, 203] on div at bounding box center [329, 159] width 658 height 318
drag, startPoint x: 291, startPoint y: 193, endPoint x: 262, endPoint y: 153, distance: 49.3
click at [289, 190] on div at bounding box center [329, 159] width 658 height 318
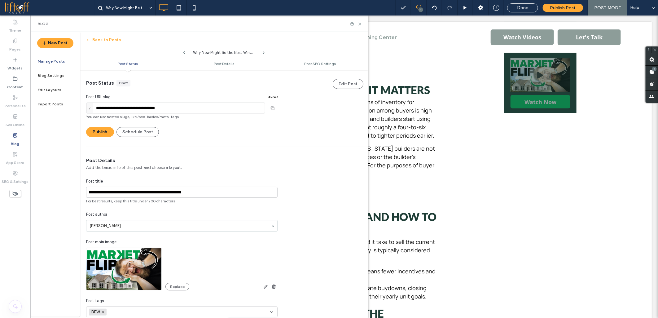
click at [286, 173] on div at bounding box center [329, 159] width 658 height 318
click at [276, 152] on div at bounding box center [329, 159] width 658 height 318
drag, startPoint x: 288, startPoint y: 171, endPoint x: 290, endPoint y: 174, distance: 3.9
click at [289, 172] on div at bounding box center [329, 159] width 658 height 318
click at [290, 174] on div at bounding box center [329, 159] width 658 height 318
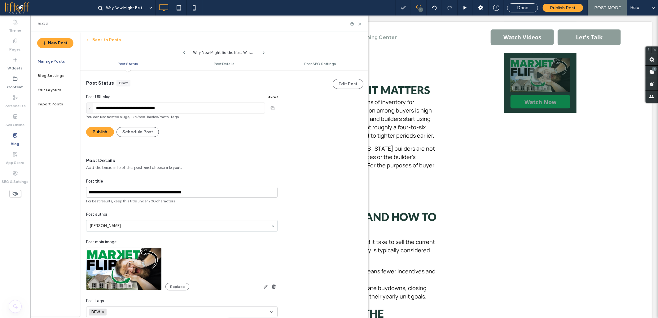
click at [291, 175] on div at bounding box center [329, 159] width 658 height 318
click at [292, 175] on div at bounding box center [329, 159] width 658 height 318
click at [301, 159] on div at bounding box center [329, 159] width 658 height 318
click at [319, 205] on div at bounding box center [329, 159] width 658 height 318
click at [321, 224] on div at bounding box center [329, 159] width 658 height 318
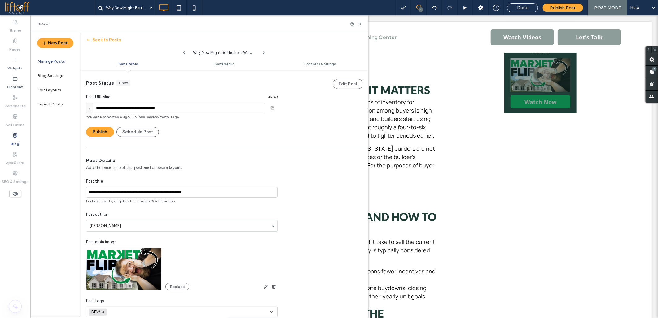
click at [323, 255] on div at bounding box center [329, 159] width 658 height 318
click at [327, 271] on div at bounding box center [329, 159] width 658 height 318
click at [327, 272] on div at bounding box center [329, 159] width 658 height 318
click at [325, 260] on div at bounding box center [329, 159] width 658 height 318
click at [324, 251] on div at bounding box center [329, 159] width 658 height 318
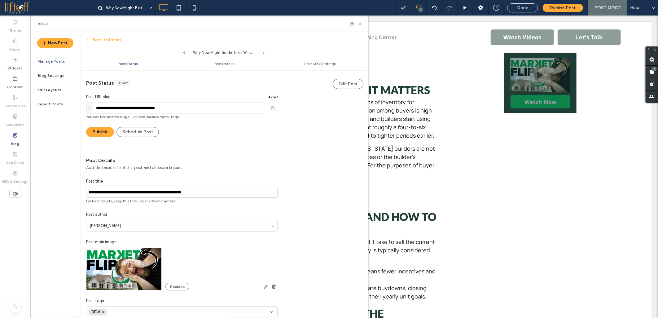
click at [322, 224] on div at bounding box center [329, 159] width 658 height 318
drag, startPoint x: 319, startPoint y: 207, endPoint x: 316, endPoint y: 198, distance: 8.9
click at [318, 204] on div at bounding box center [329, 159] width 658 height 318
click at [314, 192] on div at bounding box center [329, 159] width 658 height 318
click at [294, 173] on div at bounding box center [329, 159] width 658 height 318
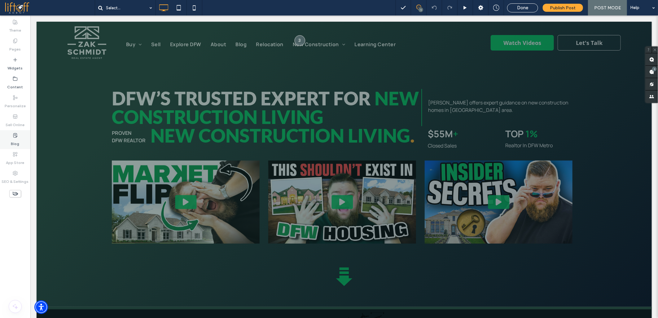
click at [14, 134] on use at bounding box center [15, 135] width 4 height 4
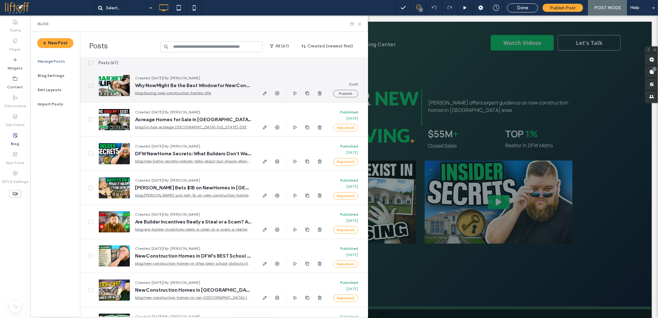
drag, startPoint x: 270, startPoint y: 94, endPoint x: 263, endPoint y: 93, distance: 7.8
click at [268, 94] on div at bounding box center [292, 93] width 62 height 8
click at [264, 94] on use "button" at bounding box center [265, 93] width 4 height 4
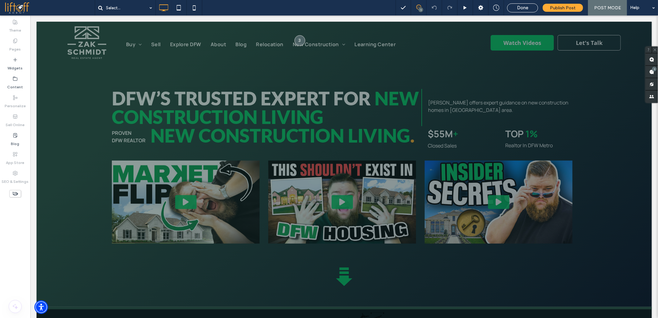
click at [263, 93] on div "Select... 1 Done Publish Post POST MODE Help Site Comments Team & Clients Autom…" at bounding box center [329, 159] width 658 height 318
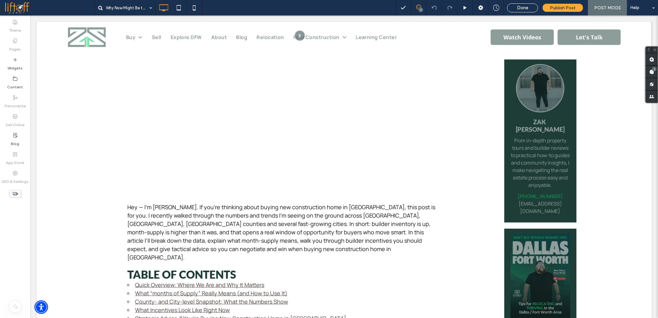
scroll to position [206, 0]
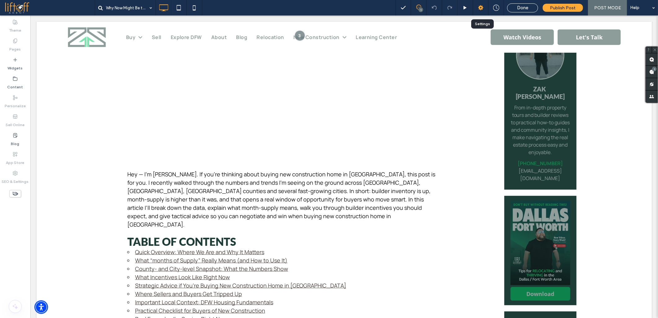
click at [484, 9] on icon at bounding box center [481, 8] width 6 height 6
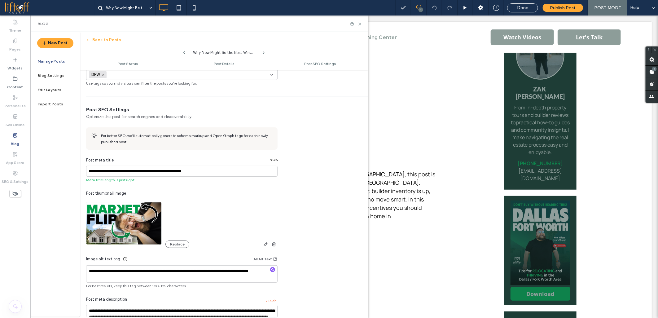
scroll to position [234, 0]
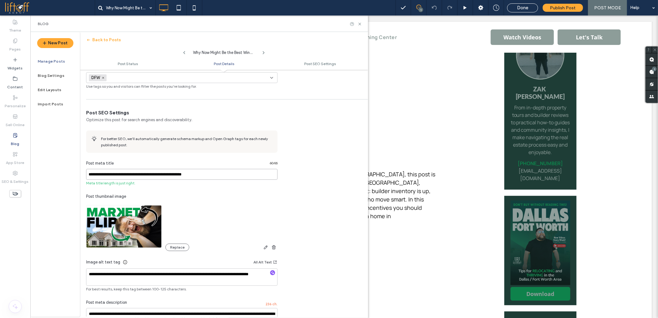
click at [119, 178] on input "**********" at bounding box center [181, 174] width 191 height 11
paste input "*"
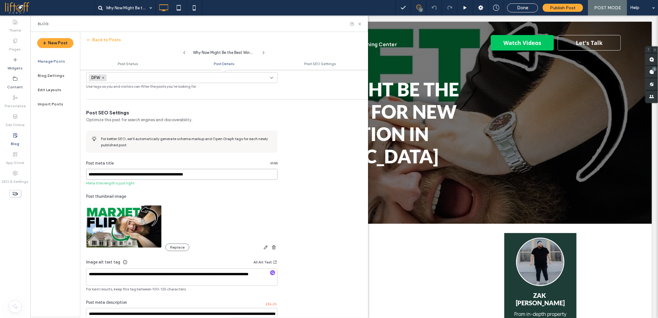
scroll to position [0, 0]
click at [134, 175] on input "**********" at bounding box center [181, 174] width 191 height 11
paste input
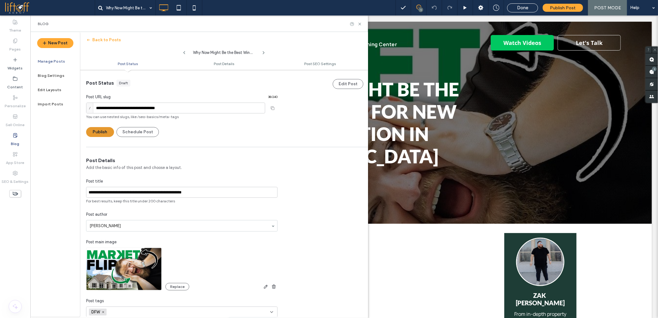
type input "**********"
click at [101, 131] on button "Publish" at bounding box center [100, 132] width 28 height 10
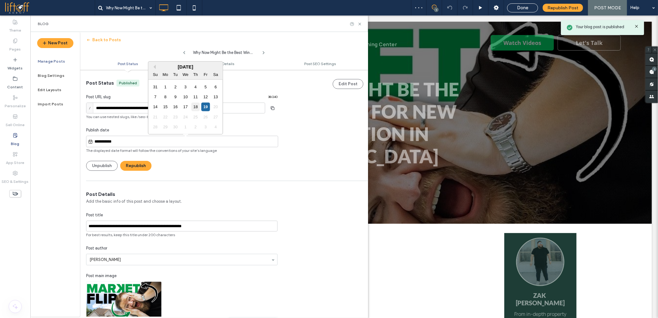
click at [196, 105] on div "18" at bounding box center [195, 107] width 8 height 8
type input "**********"
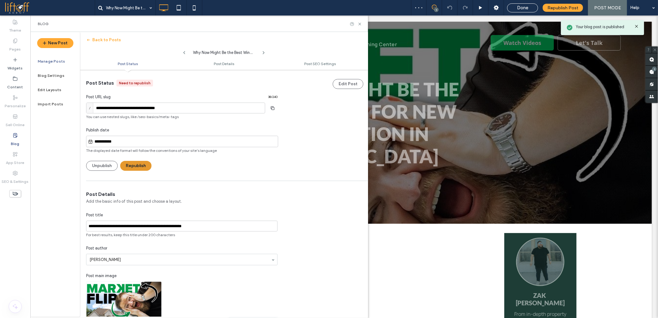
click at [140, 167] on button "Republish" at bounding box center [135, 166] width 31 height 10
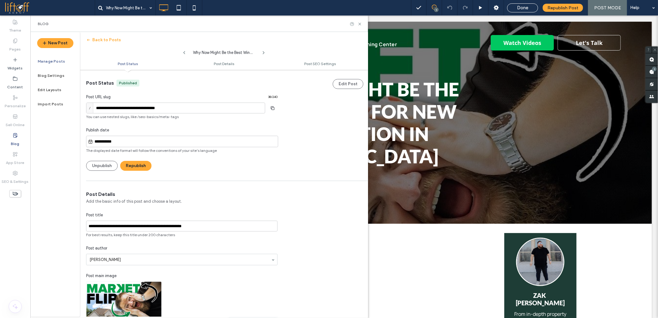
click at [64, 194] on div "New Post Manage Posts Blog Settings Edit Layouts Import Posts" at bounding box center [55, 174] width 50 height 285
drag, startPoint x: 63, startPoint y: 180, endPoint x: 62, endPoint y: 174, distance: 5.6
click at [62, 177] on div "New Post Manage Posts Blog Settings Edit Layouts Import Posts" at bounding box center [55, 174] width 50 height 285
drag, startPoint x: 60, startPoint y: 144, endPoint x: 56, endPoint y: 128, distance: 16.4
click at [60, 142] on div "New Post Manage Posts Blog Settings Edit Layouts Import Posts" at bounding box center [55, 174] width 50 height 285
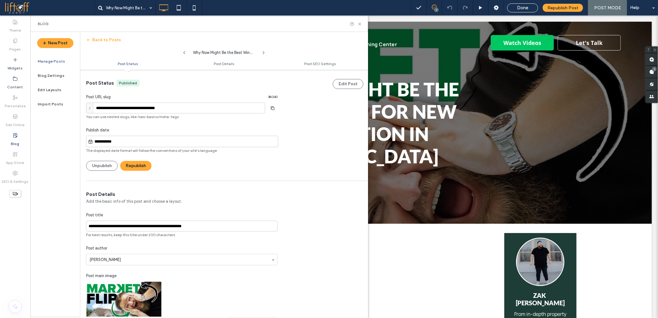
drag, startPoint x: 55, startPoint y: 126, endPoint x: 52, endPoint y: 159, distance: 33.0
click at [54, 126] on div "New Post Manage Posts Blog Settings Edit Layouts Import Posts" at bounding box center [55, 174] width 50 height 285
drag, startPoint x: 52, startPoint y: 159, endPoint x: 51, endPoint y: 180, distance: 20.8
click at [51, 169] on div "New Post Manage Posts Blog Settings Edit Layouts Import Posts" at bounding box center [55, 174] width 50 height 285
drag, startPoint x: 50, startPoint y: 196, endPoint x: 50, endPoint y: 202, distance: 5.9
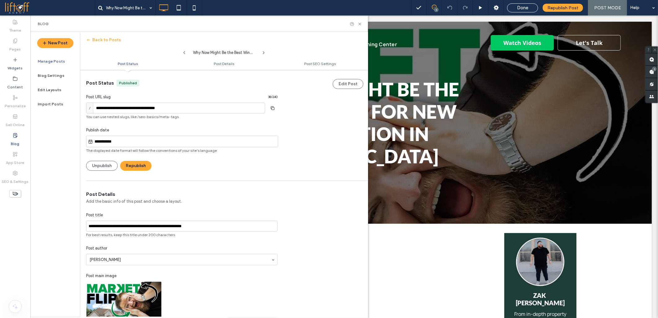
click at [50, 199] on div "New Post Manage Posts Blog Settings Edit Layouts Import Posts" at bounding box center [55, 174] width 50 height 285
click at [52, 223] on div "New Post Manage Posts Blog Settings Edit Layouts Import Posts" at bounding box center [55, 174] width 50 height 285
click at [58, 254] on div "New Post Manage Posts Blog Settings Edit Layouts Import Posts" at bounding box center [55, 174] width 50 height 285
click at [59, 261] on div "New Post Manage Posts Blog Settings Edit Layouts Import Posts" at bounding box center [55, 174] width 50 height 285
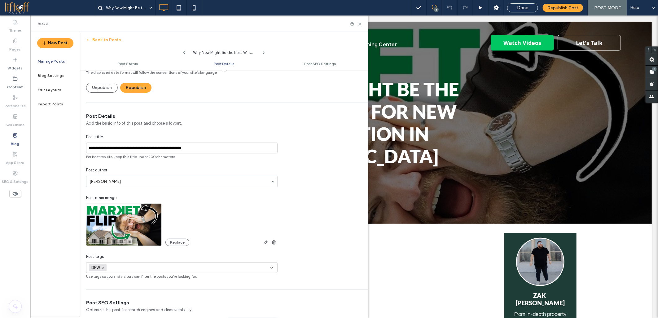
scroll to position [69, 0]
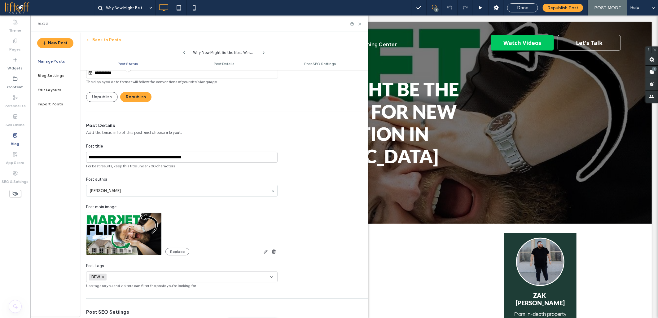
click at [13, 136] on icon at bounding box center [15, 135] width 5 height 5
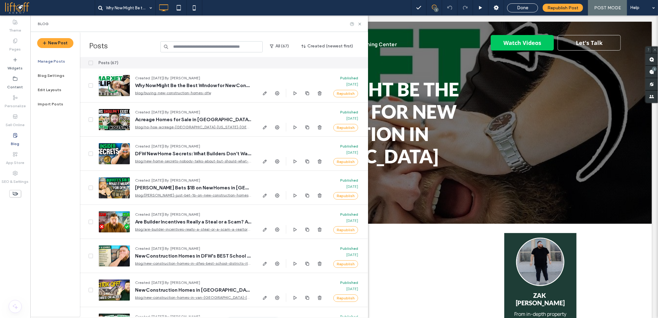
click at [22, 7] on span at bounding box center [50, 8] width 90 height 12
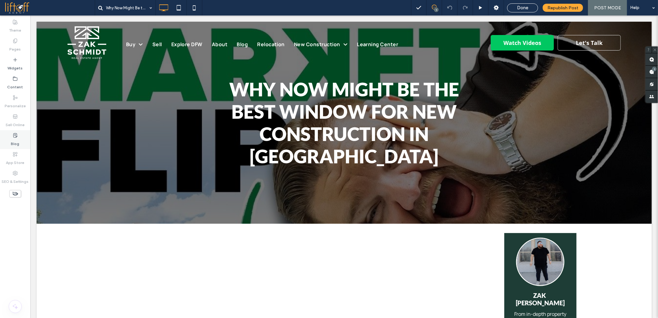
drag, startPoint x: 0, startPoint y: 0, endPoint x: 17, endPoint y: 137, distance: 138.2
click at [17, 137] on icon at bounding box center [15, 135] width 5 height 5
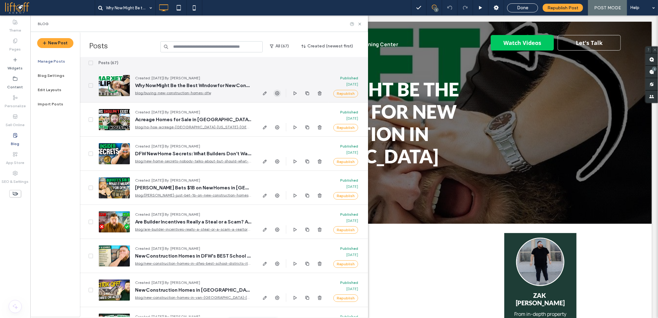
click at [275, 91] on icon "button" at bounding box center [277, 93] width 5 height 5
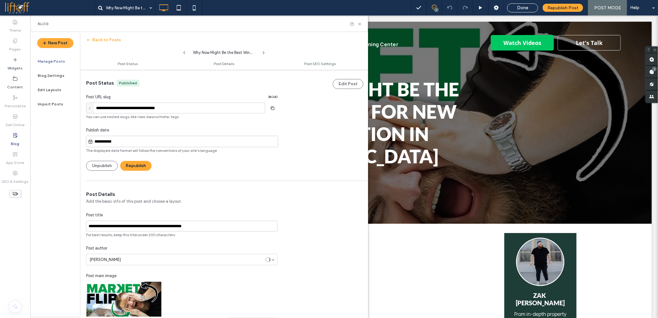
scroll to position [0, 0]
click at [273, 107] on icon "button" at bounding box center [273, 107] width 10 height 5
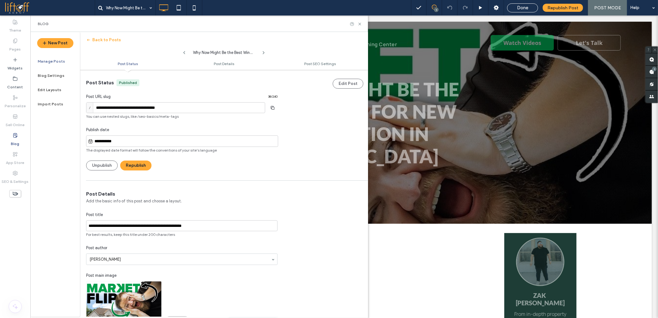
click at [12, 7] on span at bounding box center [50, 8] width 90 height 12
